Goal: Check status: Check status

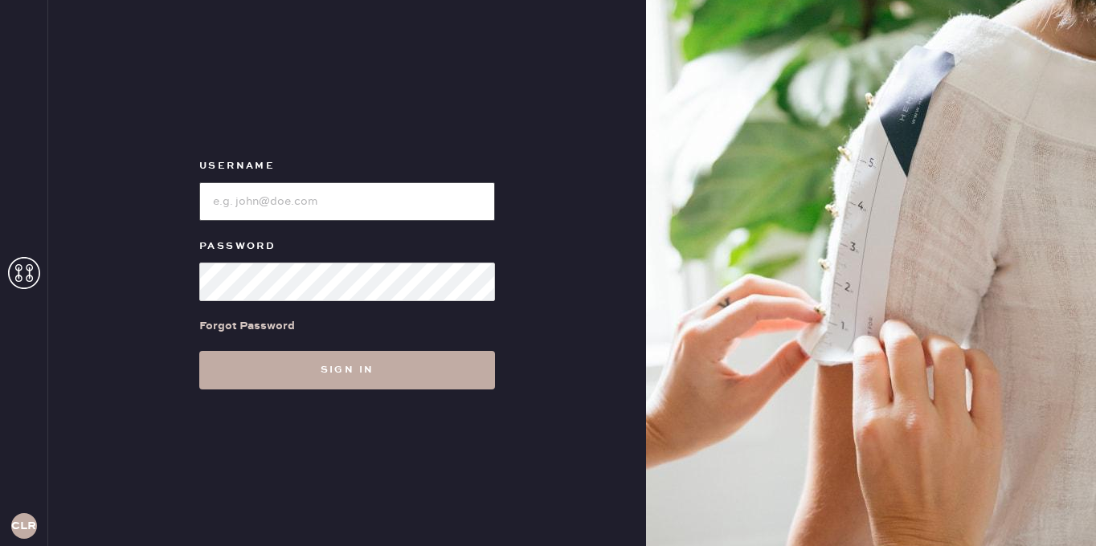
type input "[EMAIL_ADDRESS][DOMAIN_NAME]"
click at [383, 374] on button "Sign in" at bounding box center [347, 370] width 296 height 39
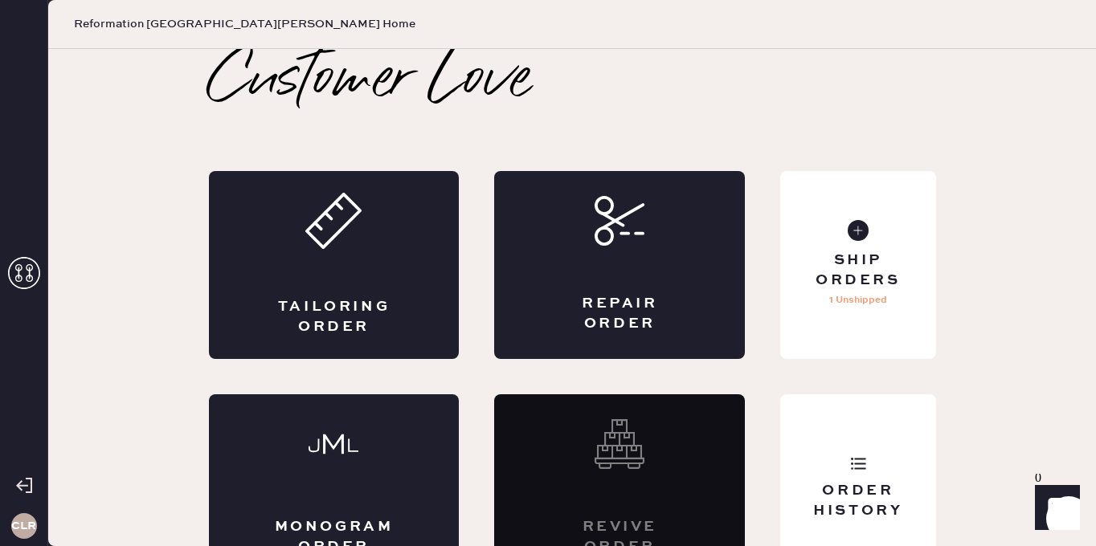
click at [20, 276] on use at bounding box center [24, 273] width 32 height 32
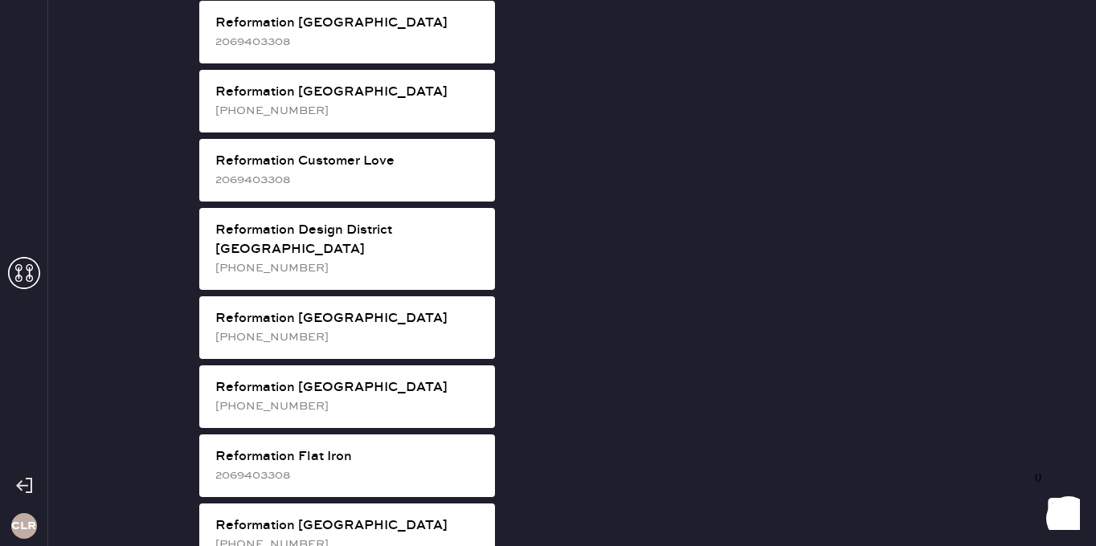
scroll to position [730, 0]
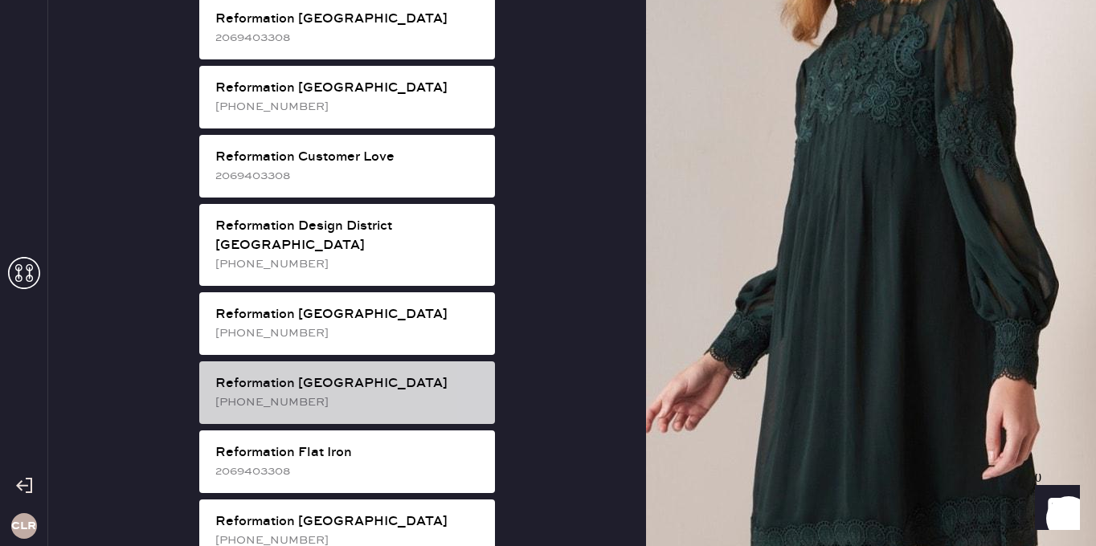
click at [335, 374] on div "Reformation [GEOGRAPHIC_DATA]" at bounding box center [348, 383] width 267 height 19
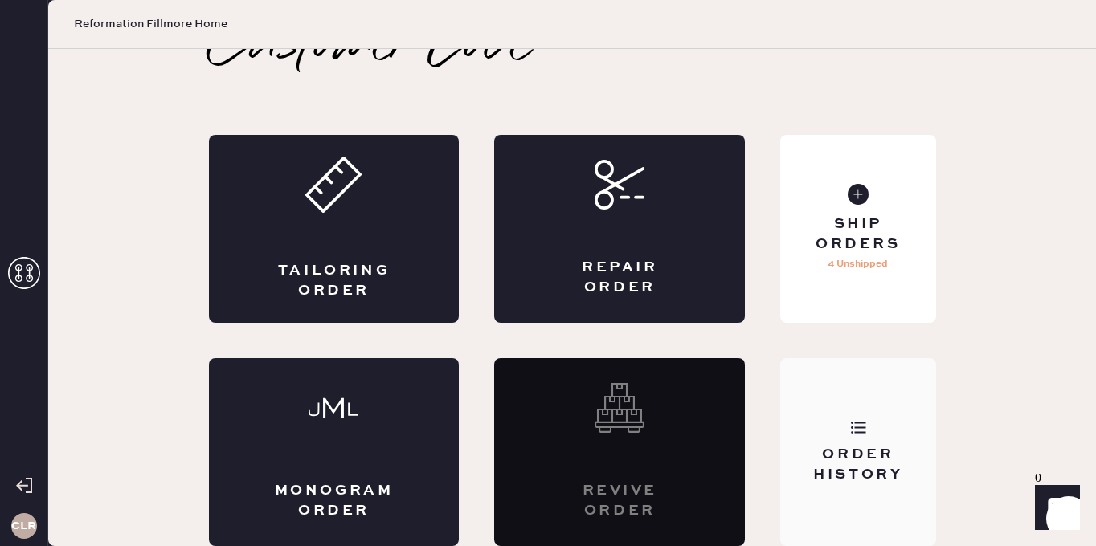
click at [821, 431] on div "Order History" at bounding box center [857, 452] width 155 height 188
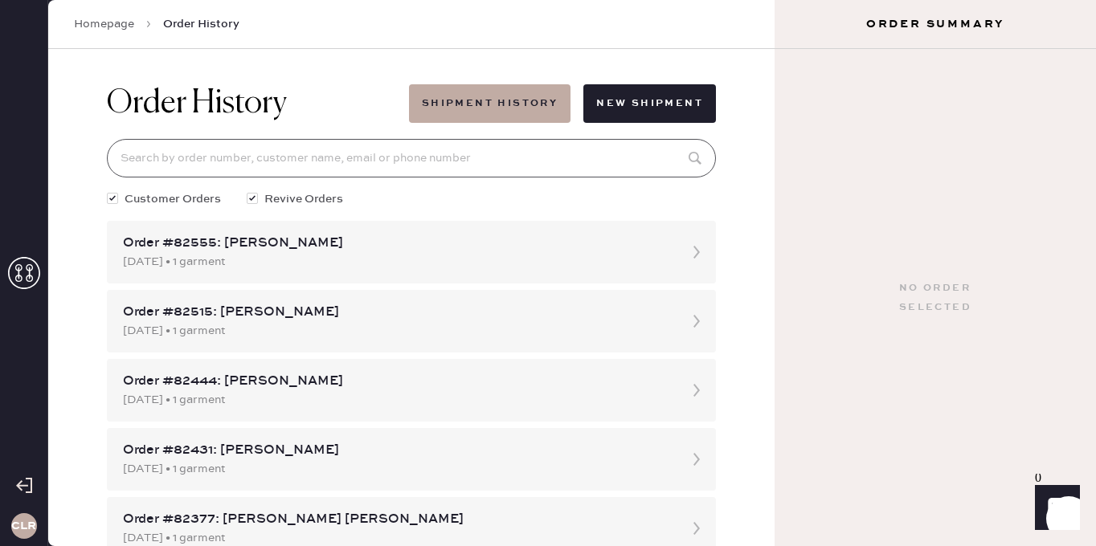
click at [401, 160] on input at bounding box center [411, 158] width 609 height 39
paste input "81972"
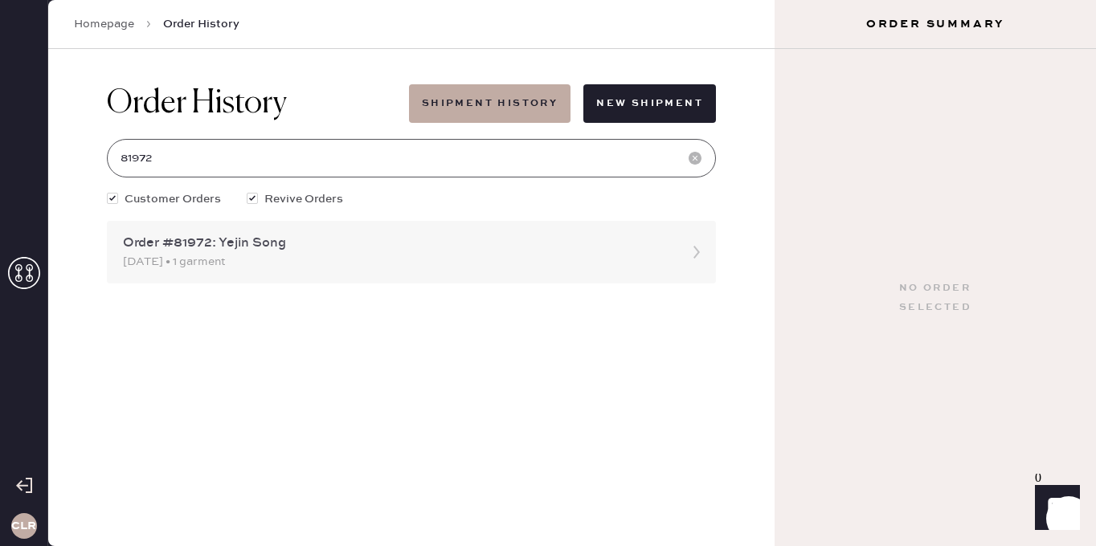
type input "81972"
click at [447, 257] on div "[DATE] • 1 garment" at bounding box center [397, 262] width 548 height 18
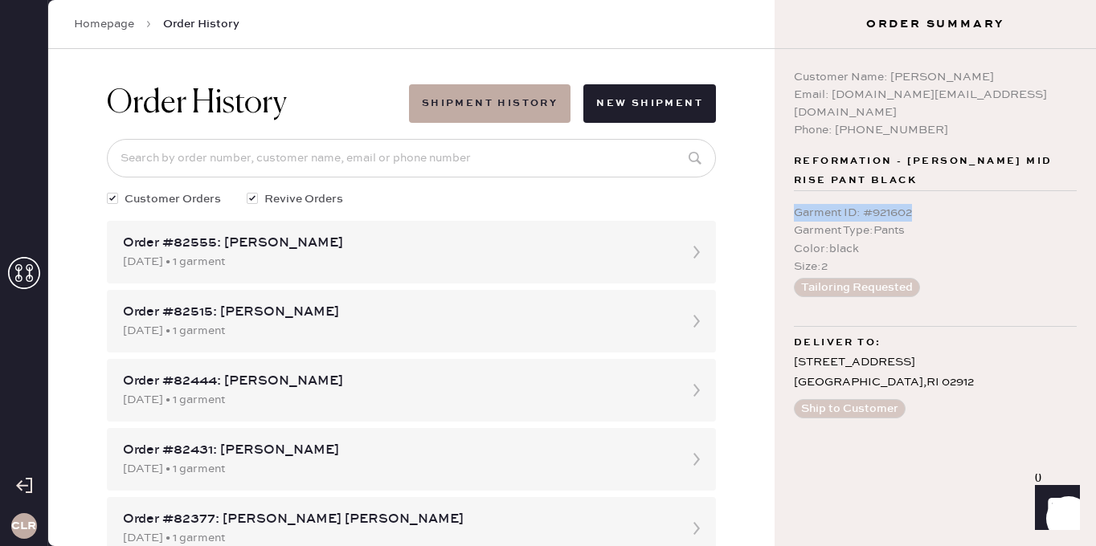
drag, startPoint x: 793, startPoint y: 194, endPoint x: 926, endPoint y: 194, distance: 132.6
click at [927, 204] on div "Garment ID : # 921602" at bounding box center [935, 213] width 283 height 18
copy div "Garment ID : # 921602"
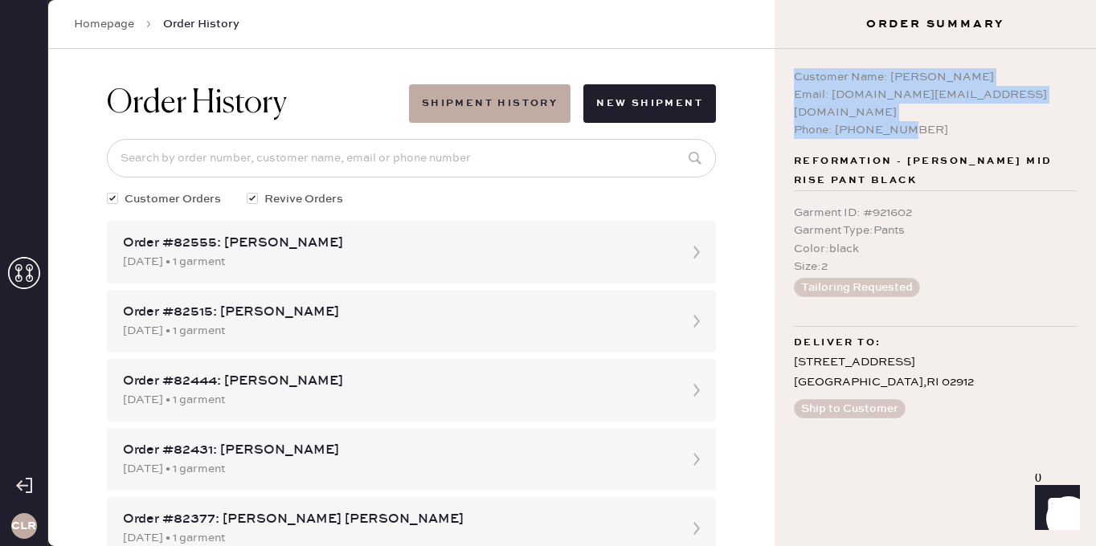
drag, startPoint x: 915, startPoint y: 112, endPoint x: 787, endPoint y: 73, distance: 134.2
click at [787, 73] on div "Customer Name: Yejin Song Email: [DOMAIN_NAME][EMAIL_ADDRESS][DOMAIN_NAME] Phon…" at bounding box center [935, 297] width 321 height 497
copy div "Customer Name: [PERSON_NAME] Song Email: [DOMAIN_NAME][EMAIL_ADDRESS][DOMAIN_NA…"
